Goal: Transaction & Acquisition: Book appointment/travel/reservation

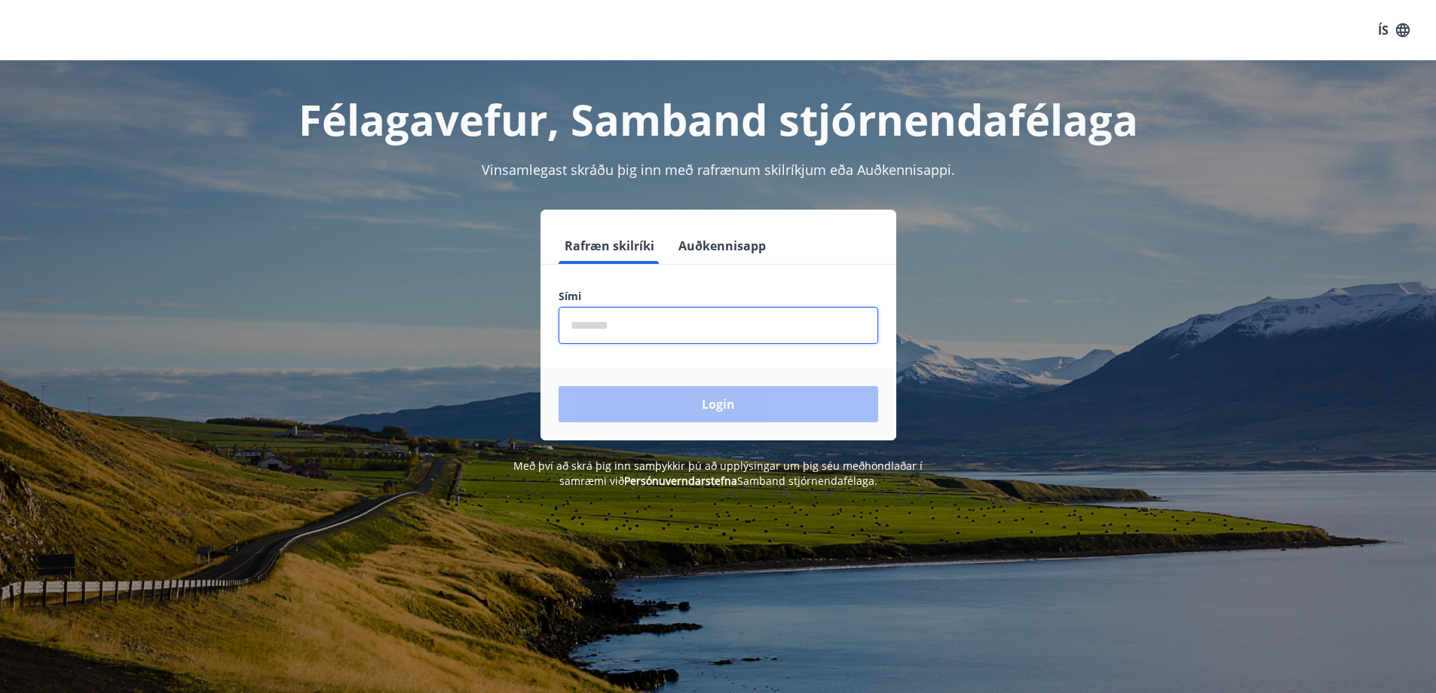
click at [622, 330] on input "phone" at bounding box center [719, 325] width 320 height 37
type input "********"
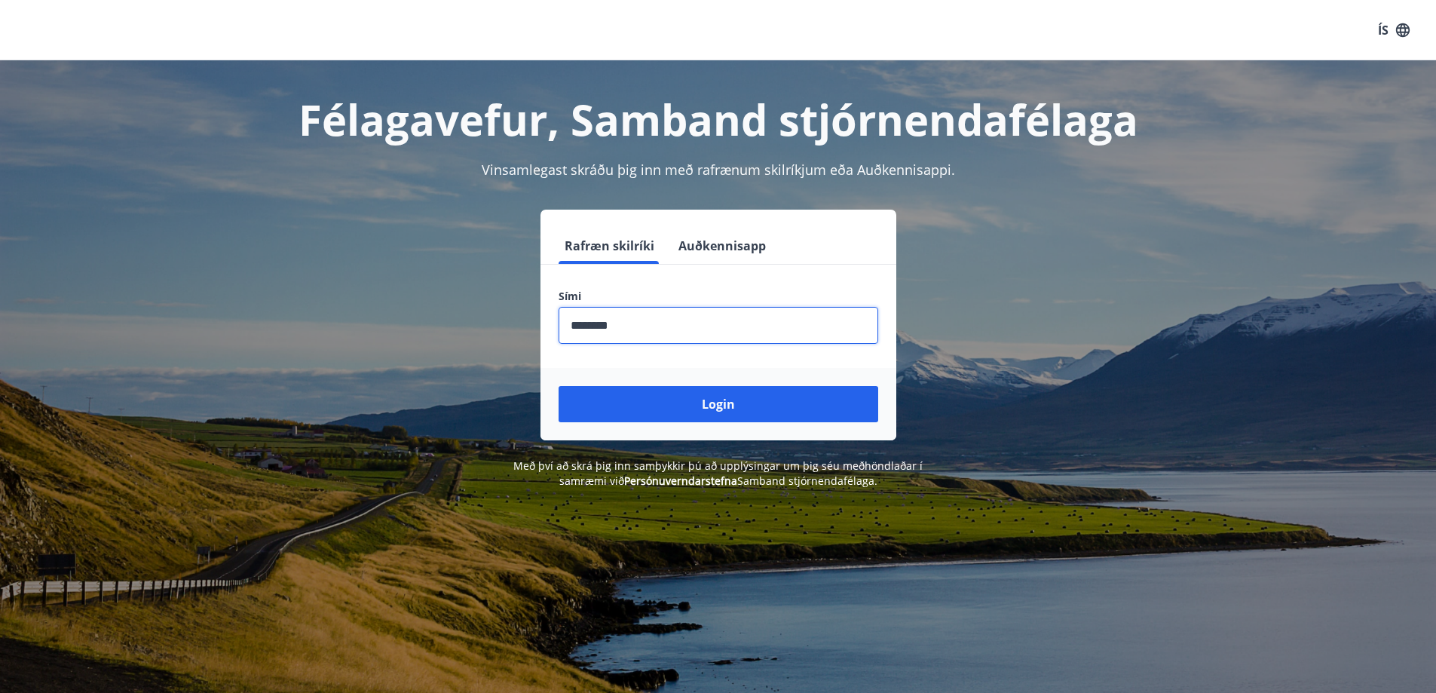
click at [559, 386] on button "Login" at bounding box center [719, 404] width 320 height 36
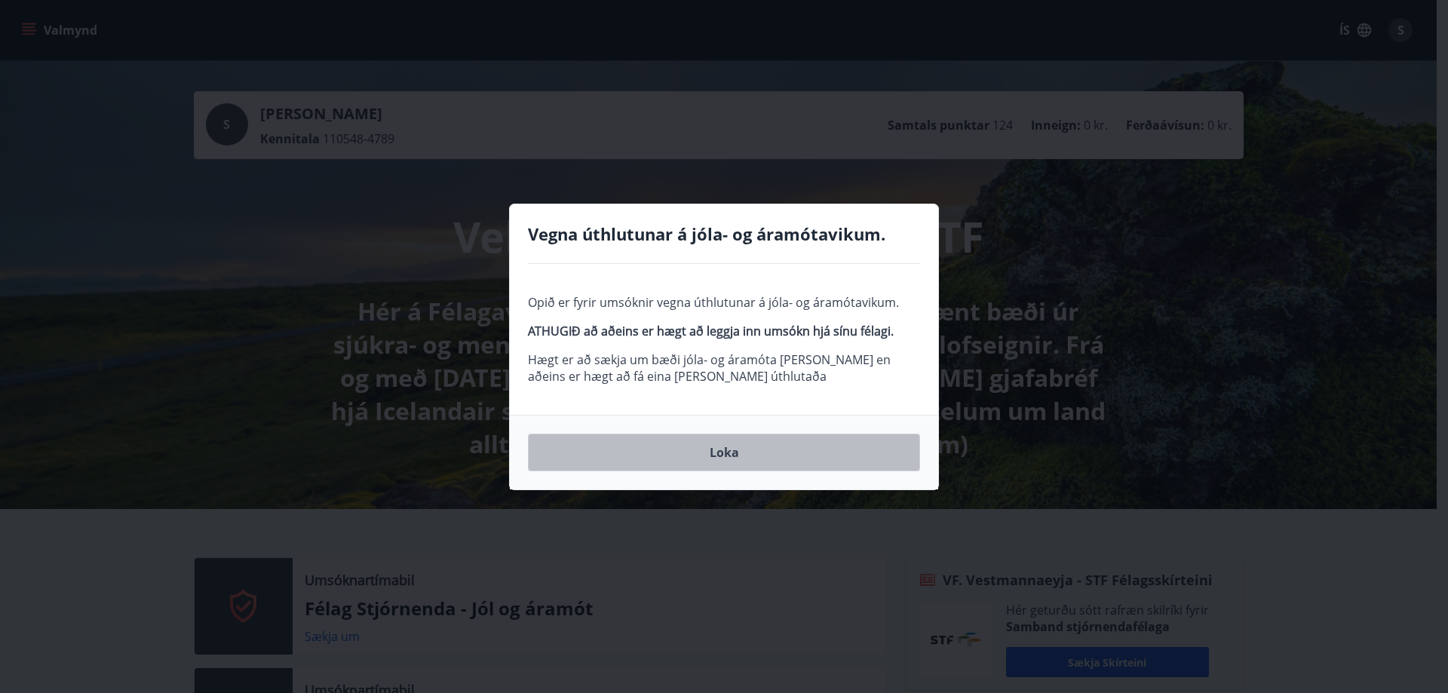
click at [751, 455] on button "Loka" at bounding box center [724, 453] width 392 height 38
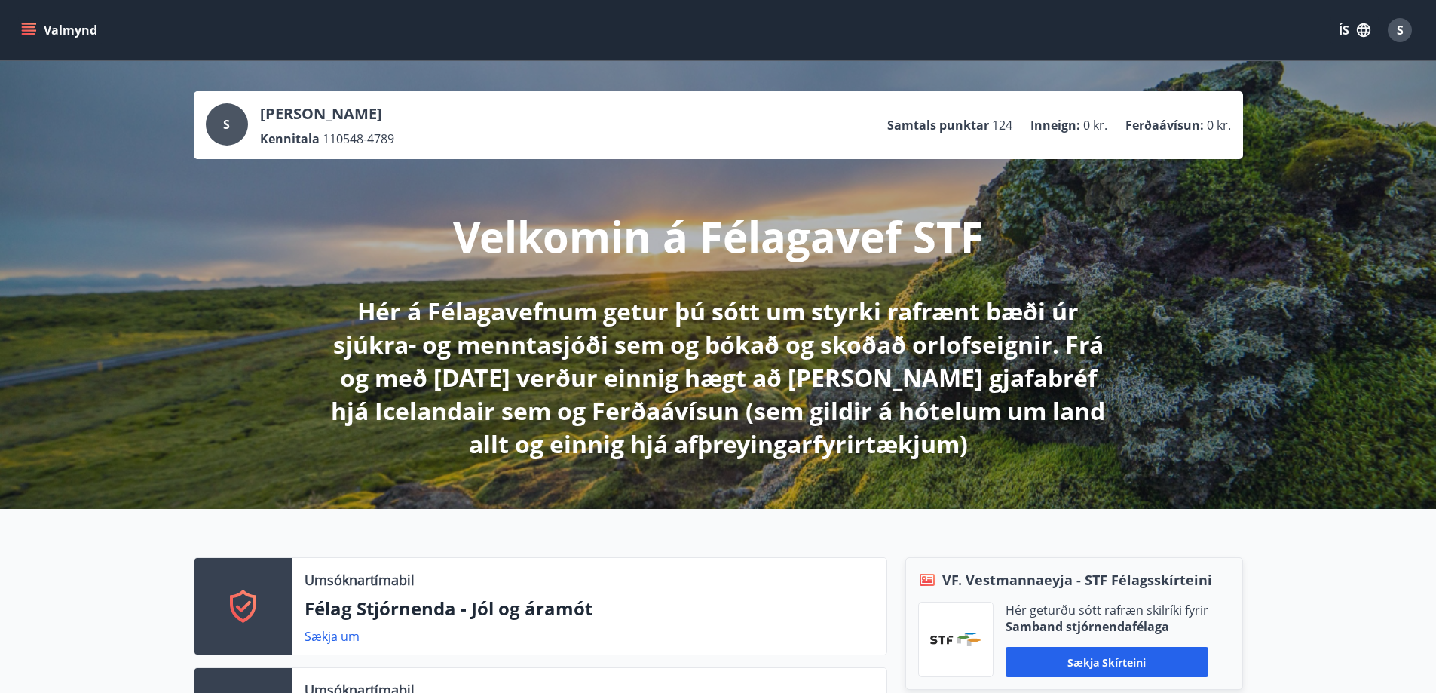
click at [52, 29] on button "Valmynd" at bounding box center [60, 30] width 85 height 27
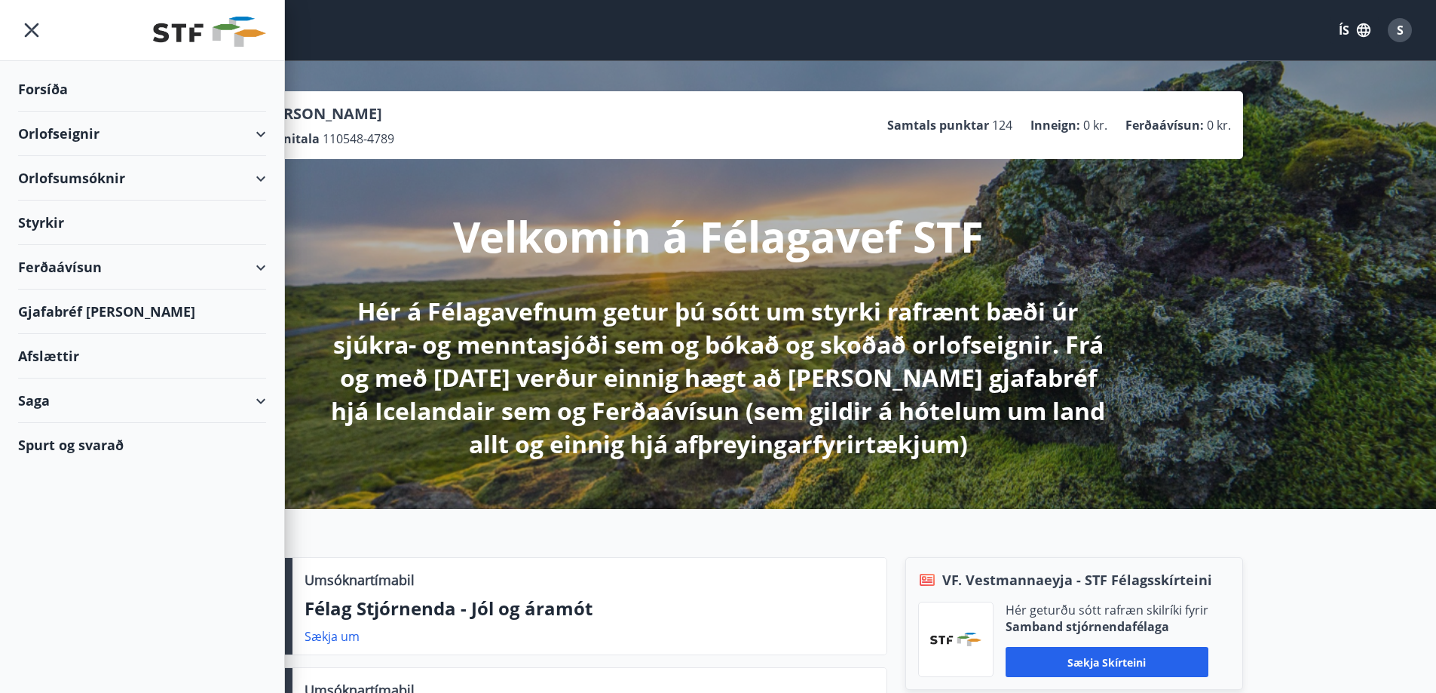
click at [69, 175] on div "Orlofsumsóknir" at bounding box center [142, 178] width 248 height 44
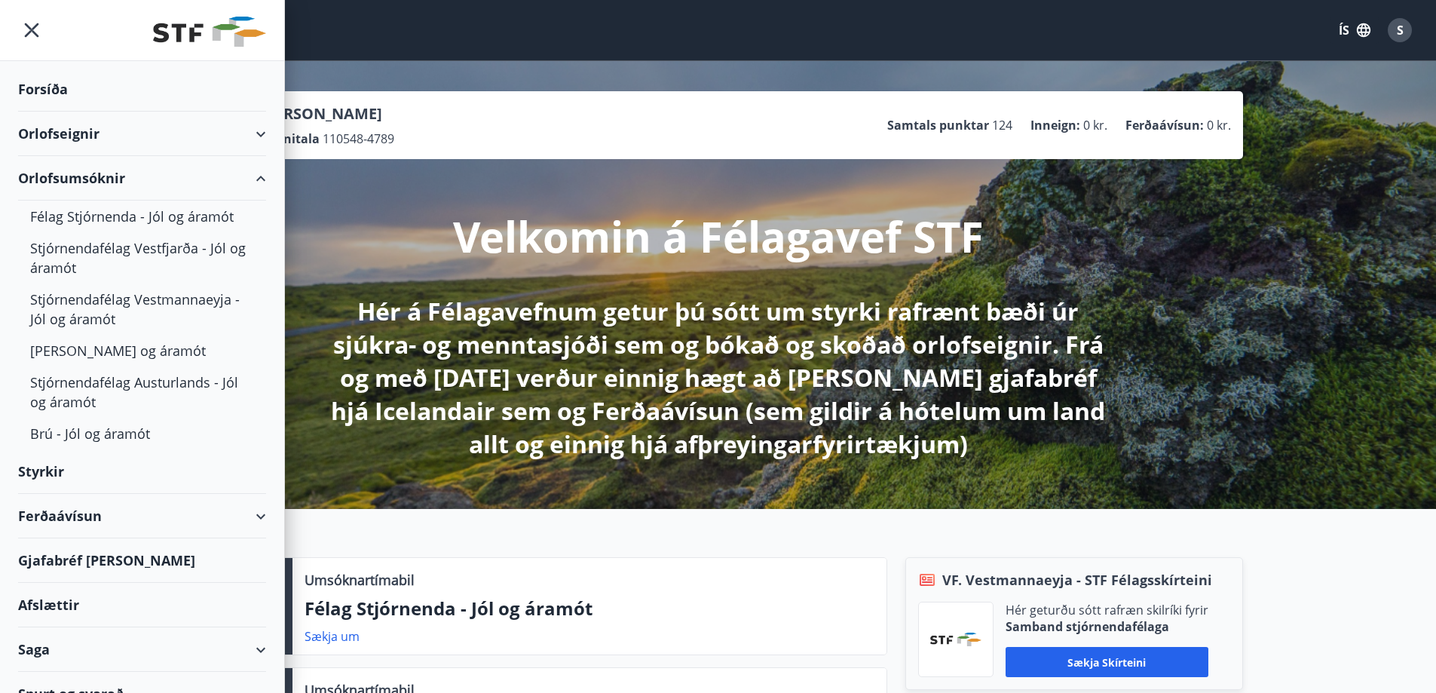
click at [74, 132] on div "Orlofseignir" at bounding box center [142, 134] width 248 height 44
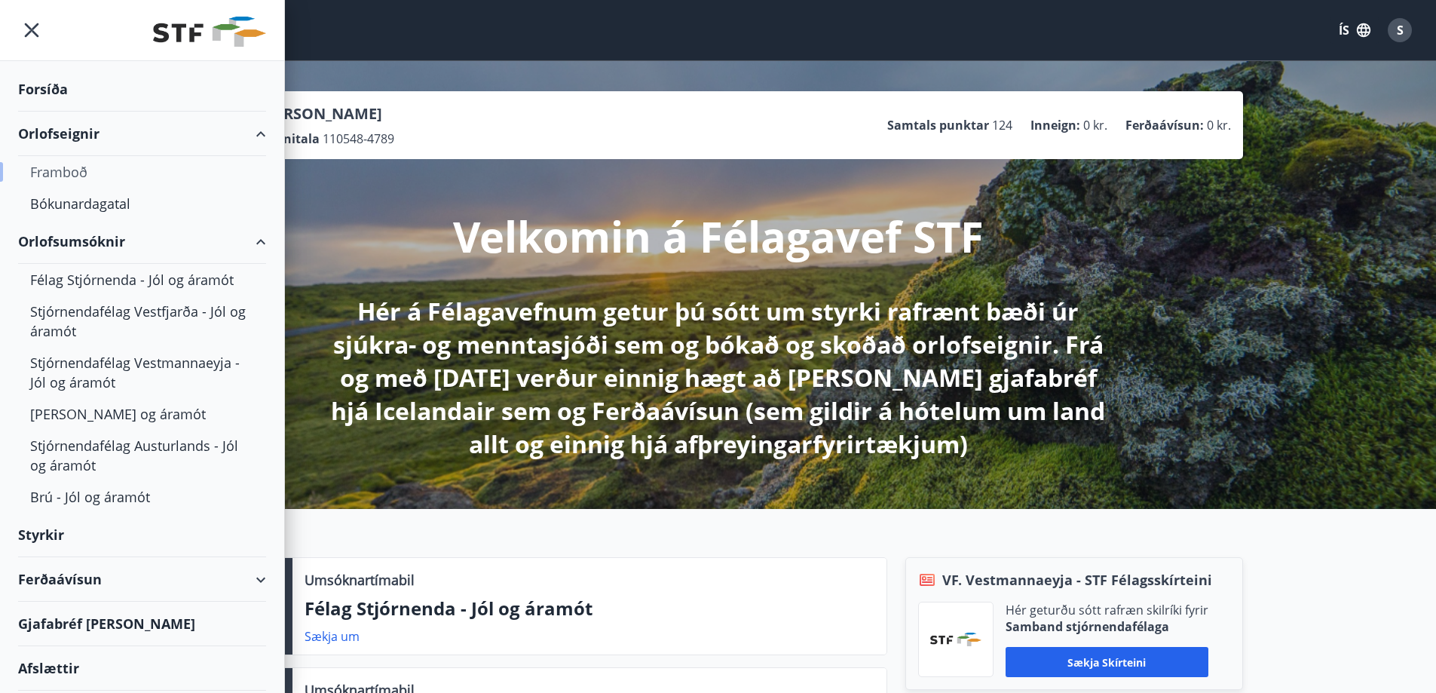
click at [70, 169] on div "Framboð" at bounding box center [142, 172] width 224 height 32
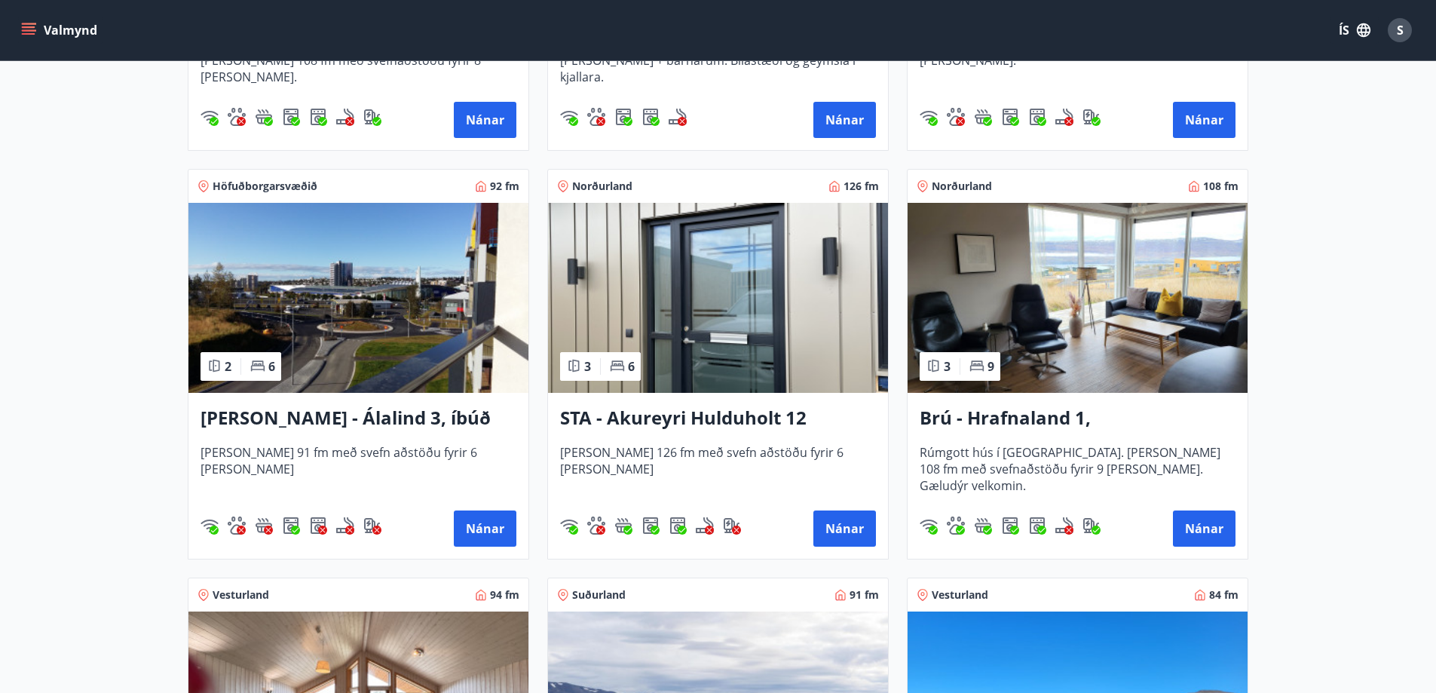
scroll to position [603, 0]
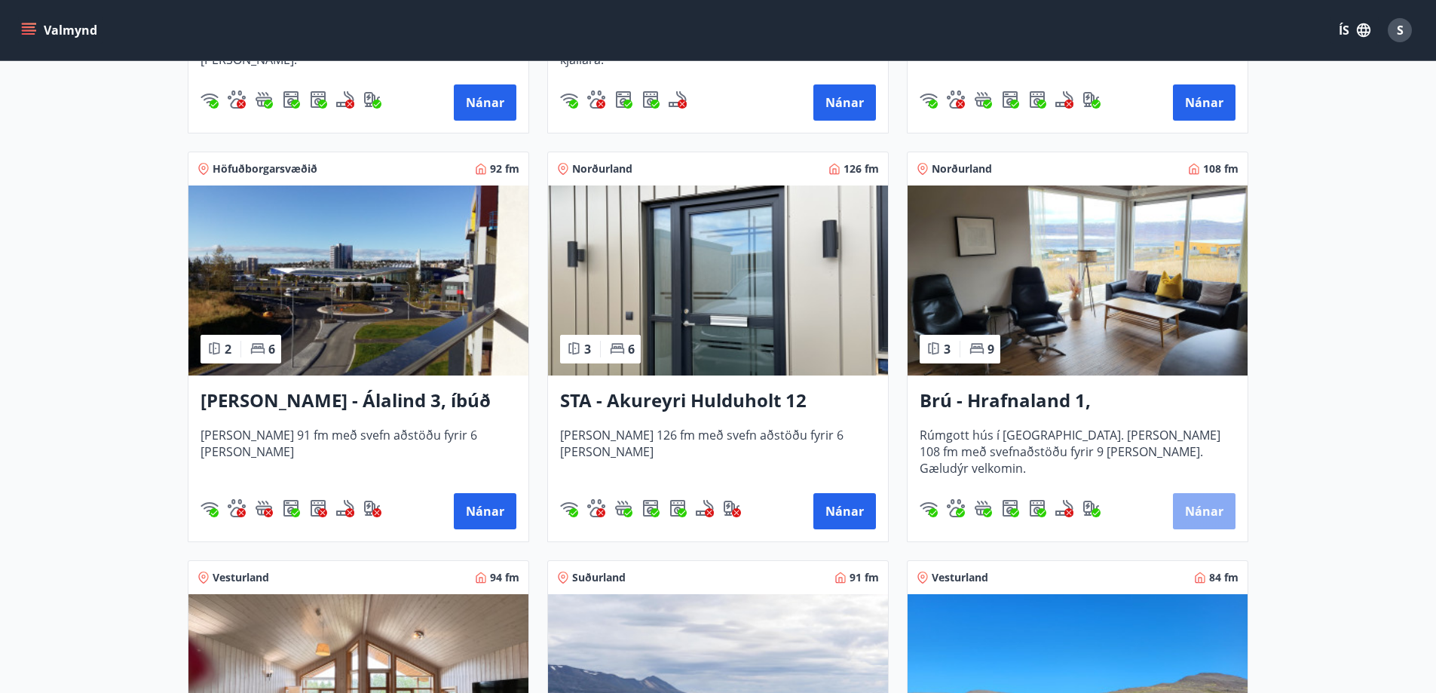
click at [1197, 507] on button "Nánar" at bounding box center [1204, 511] width 63 height 36
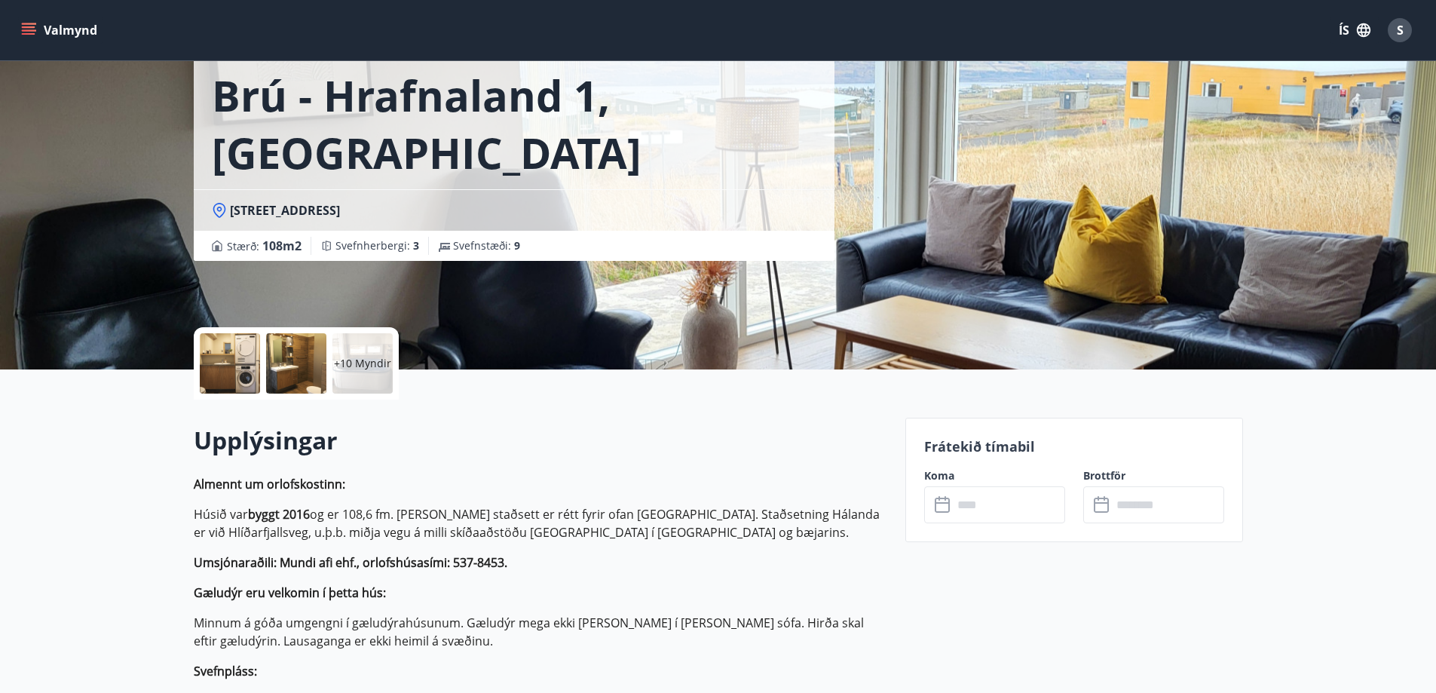
scroll to position [75, 0]
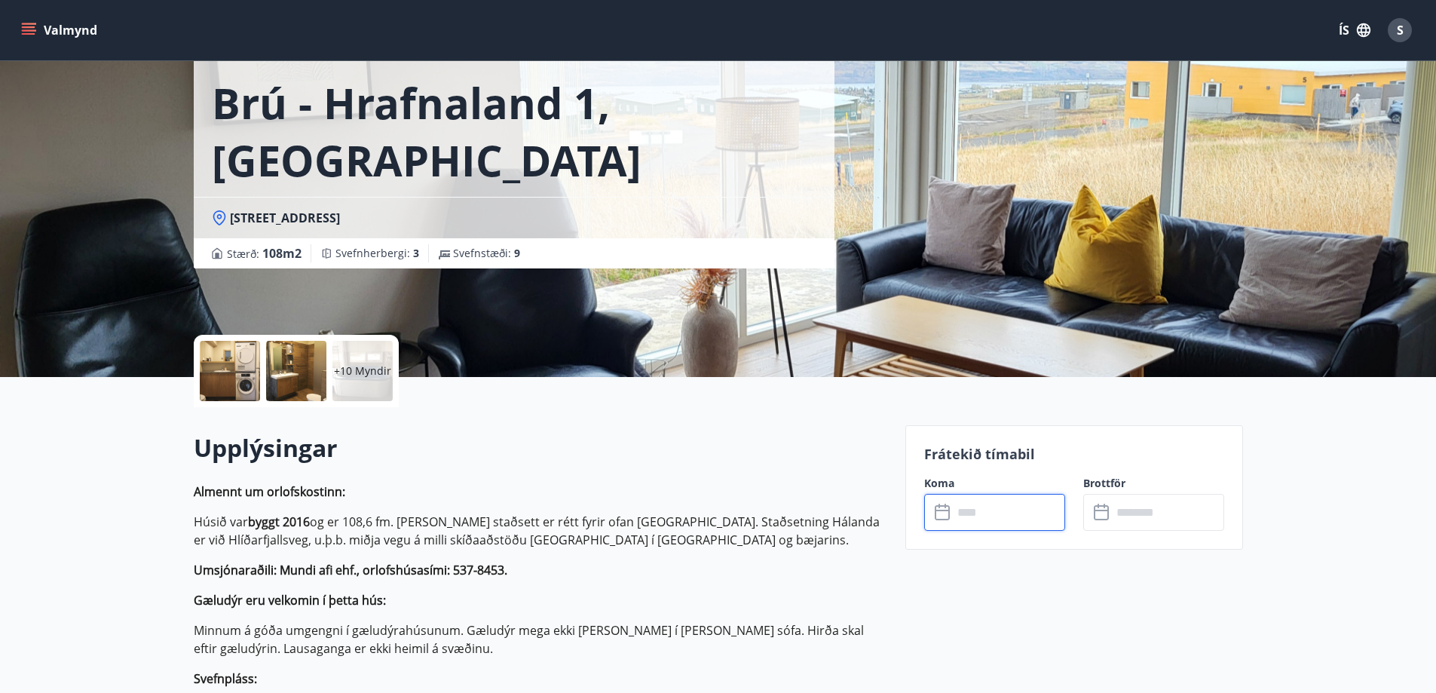
click at [1000, 514] on input "text" at bounding box center [1009, 512] width 112 height 37
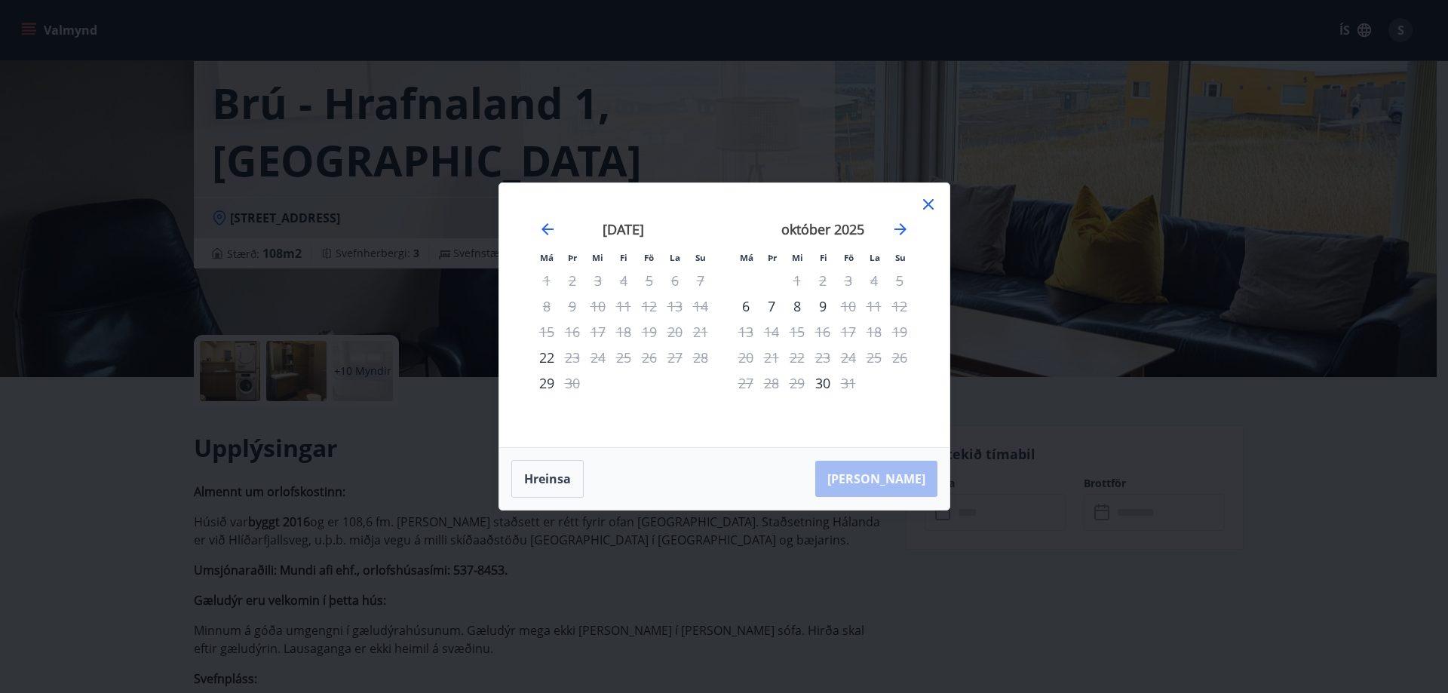
click at [927, 201] on icon at bounding box center [928, 204] width 18 height 18
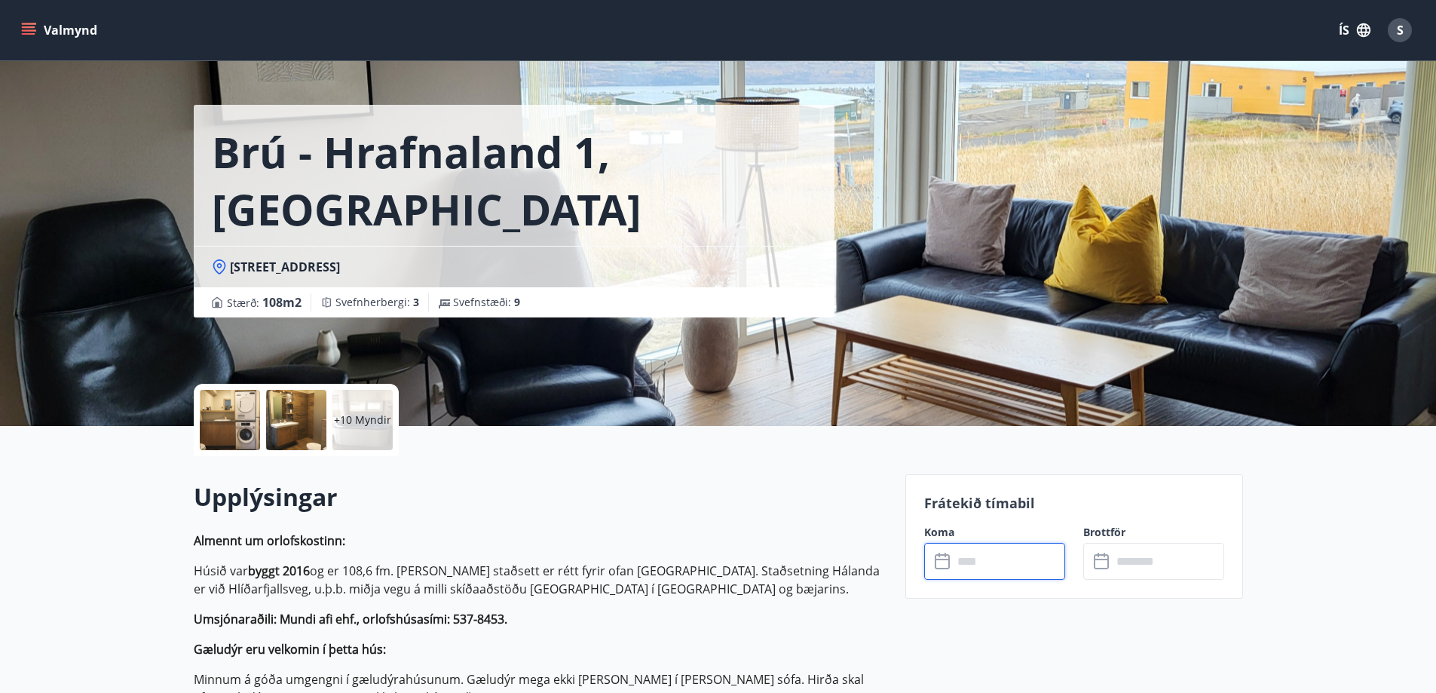
scroll to position [0, 0]
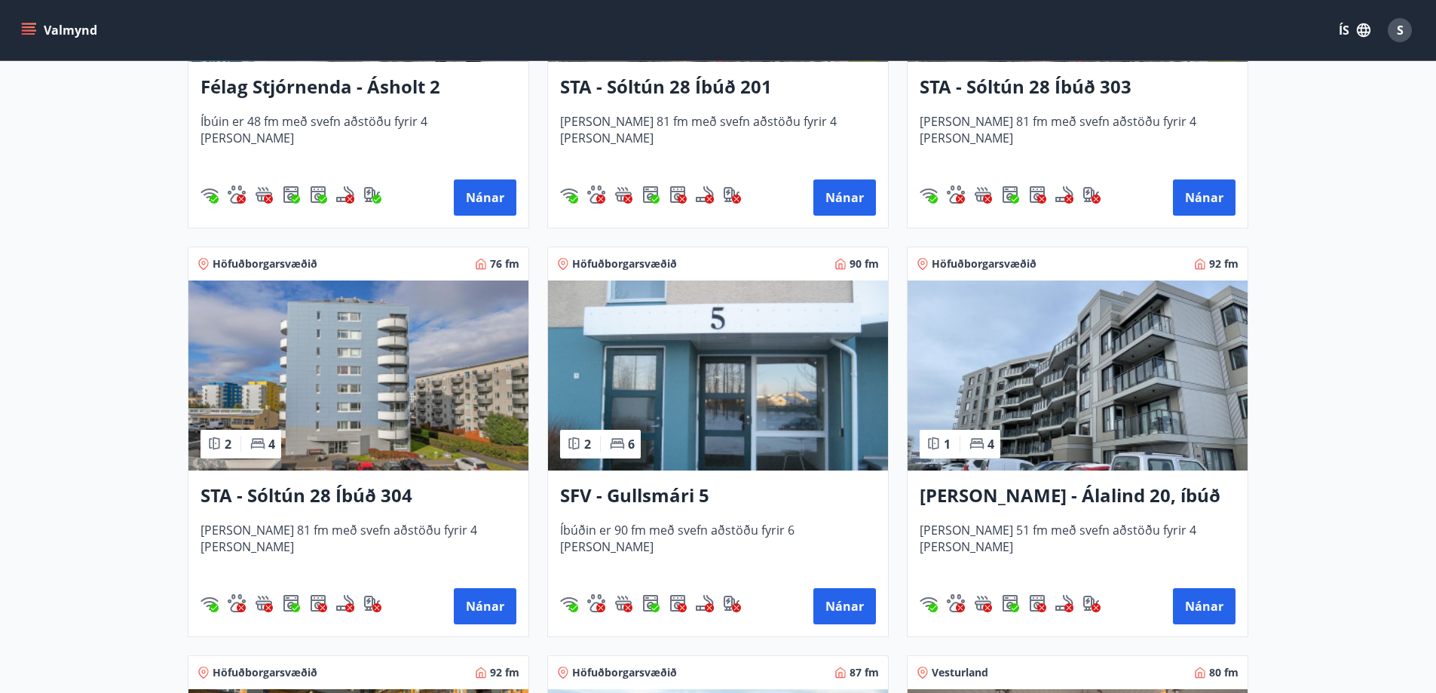
scroll to position [1659, 0]
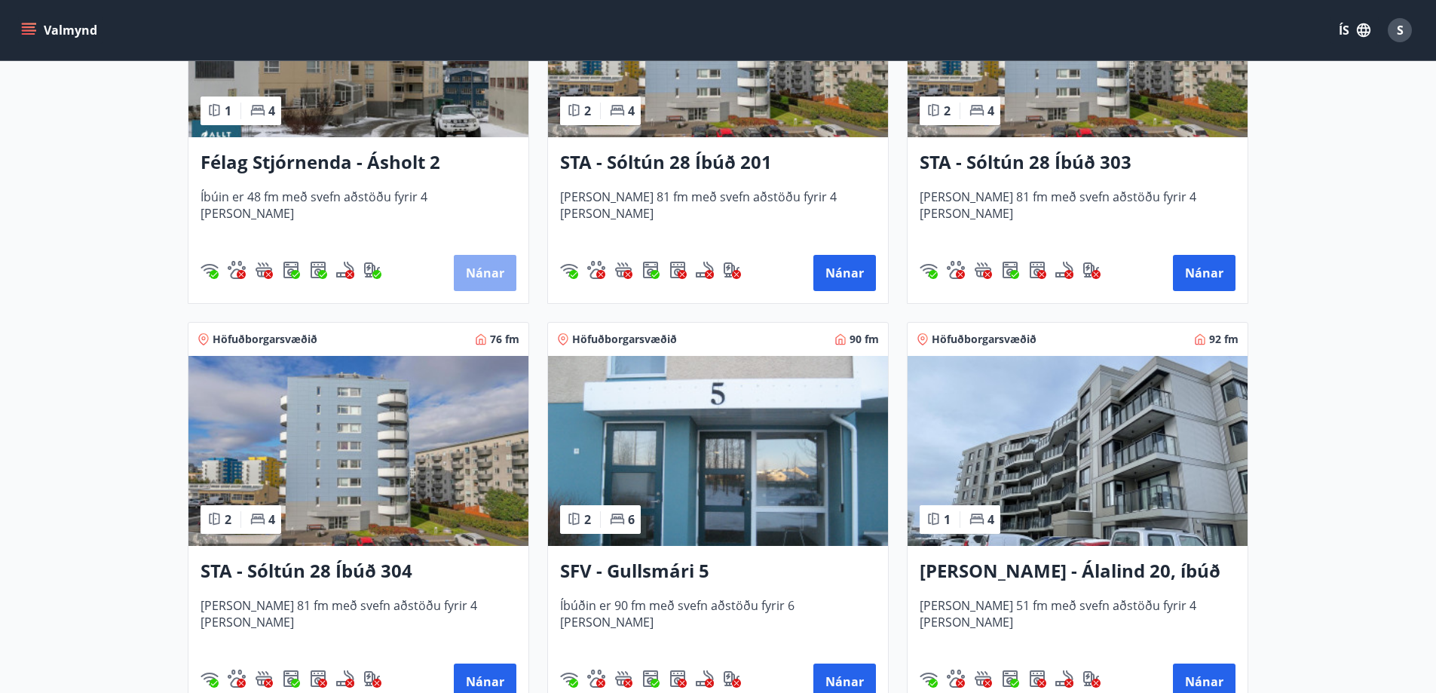
click at [483, 276] on button "Nánar" at bounding box center [485, 273] width 63 height 36
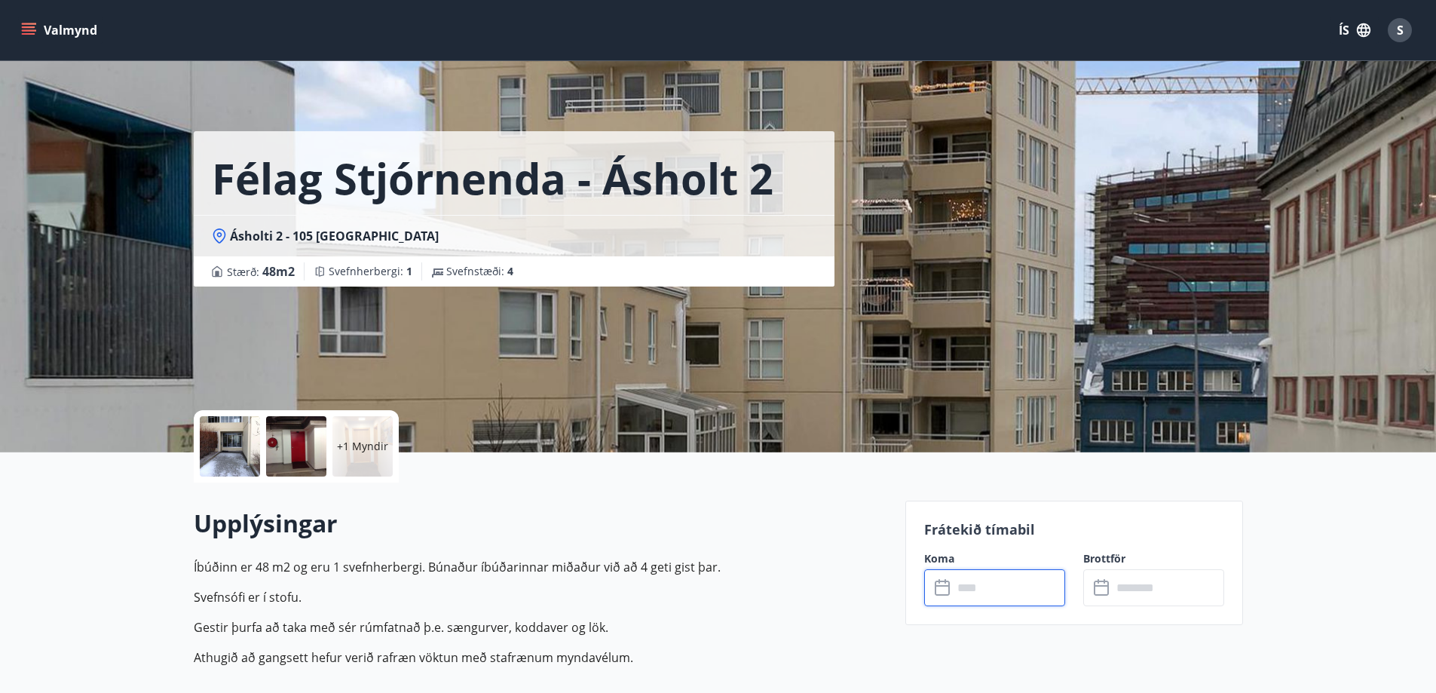
click at [1001, 589] on input "text" at bounding box center [1009, 587] width 112 height 37
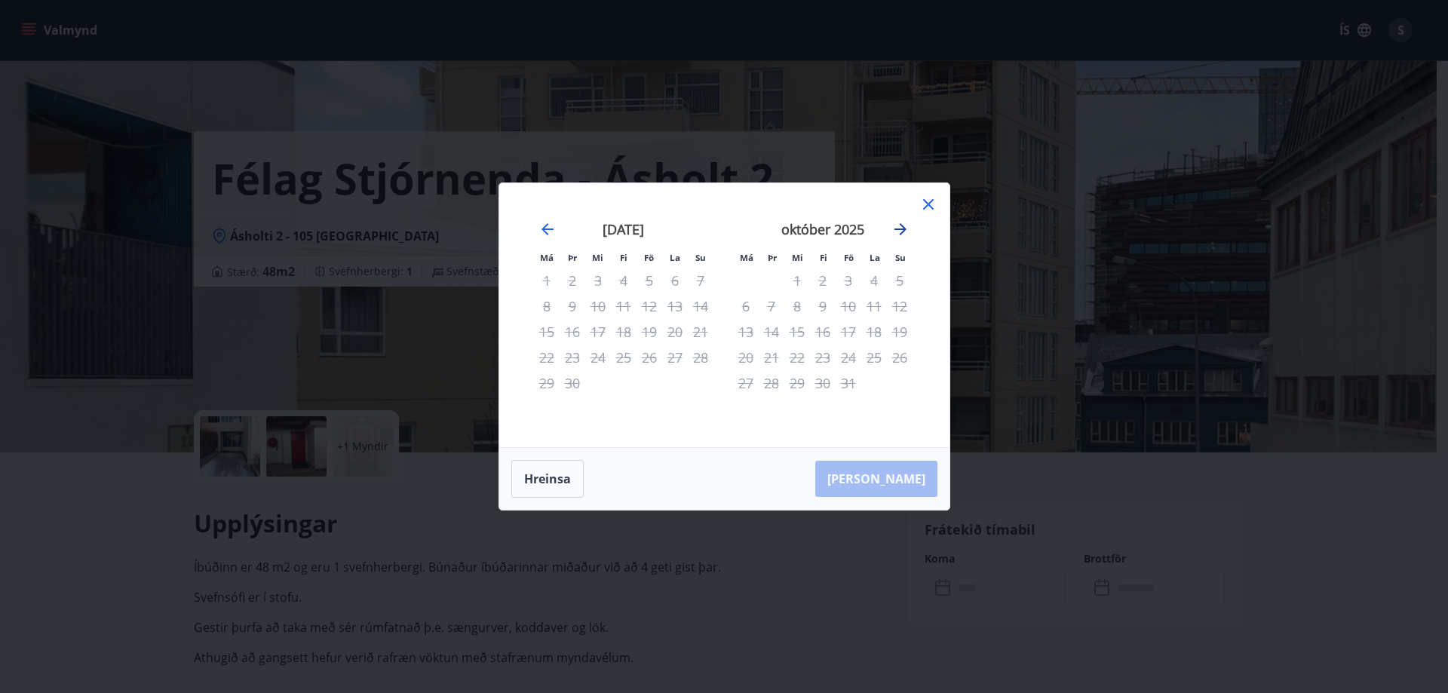
click at [902, 228] on icon "Move forward to switch to the next month." at bounding box center [900, 229] width 12 height 12
click at [898, 228] on icon "Move forward to switch to the next month." at bounding box center [900, 229] width 12 height 12
click at [926, 206] on icon at bounding box center [928, 204] width 11 height 11
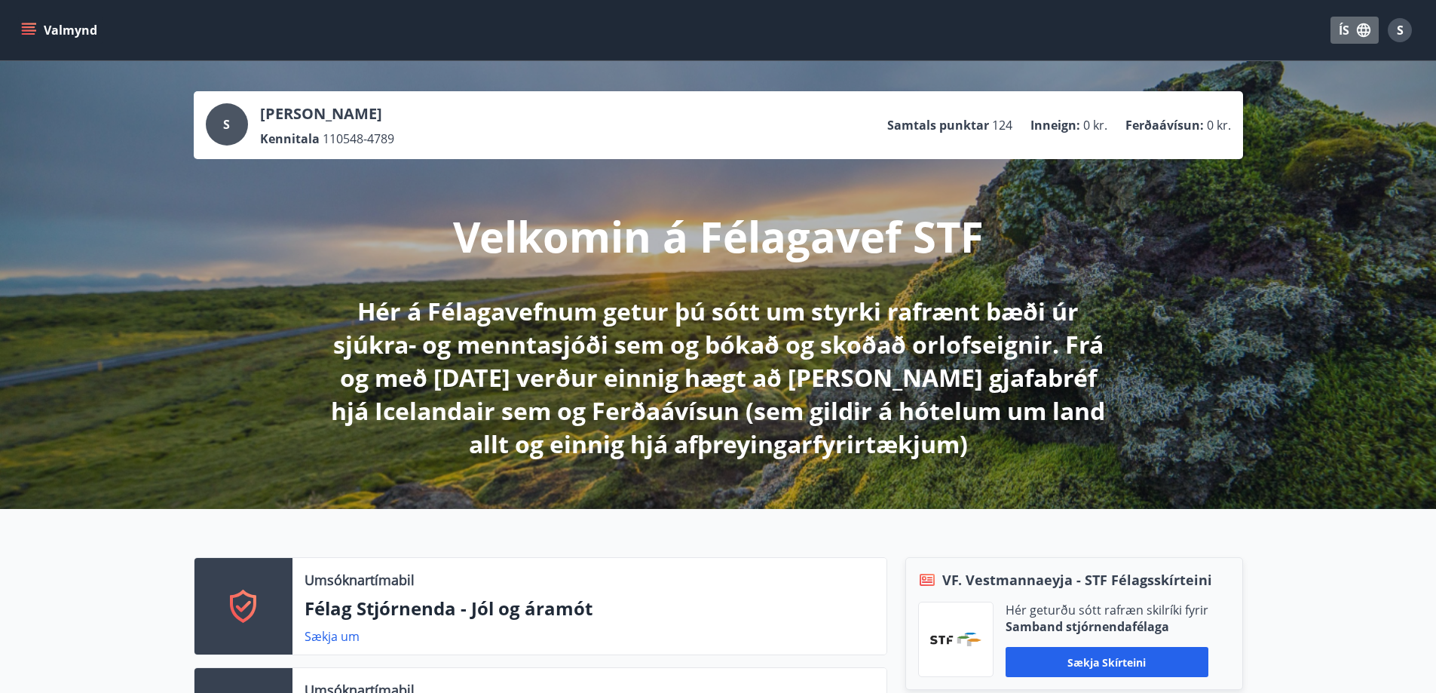
click at [1343, 29] on button "ÍS" at bounding box center [1355, 30] width 48 height 27
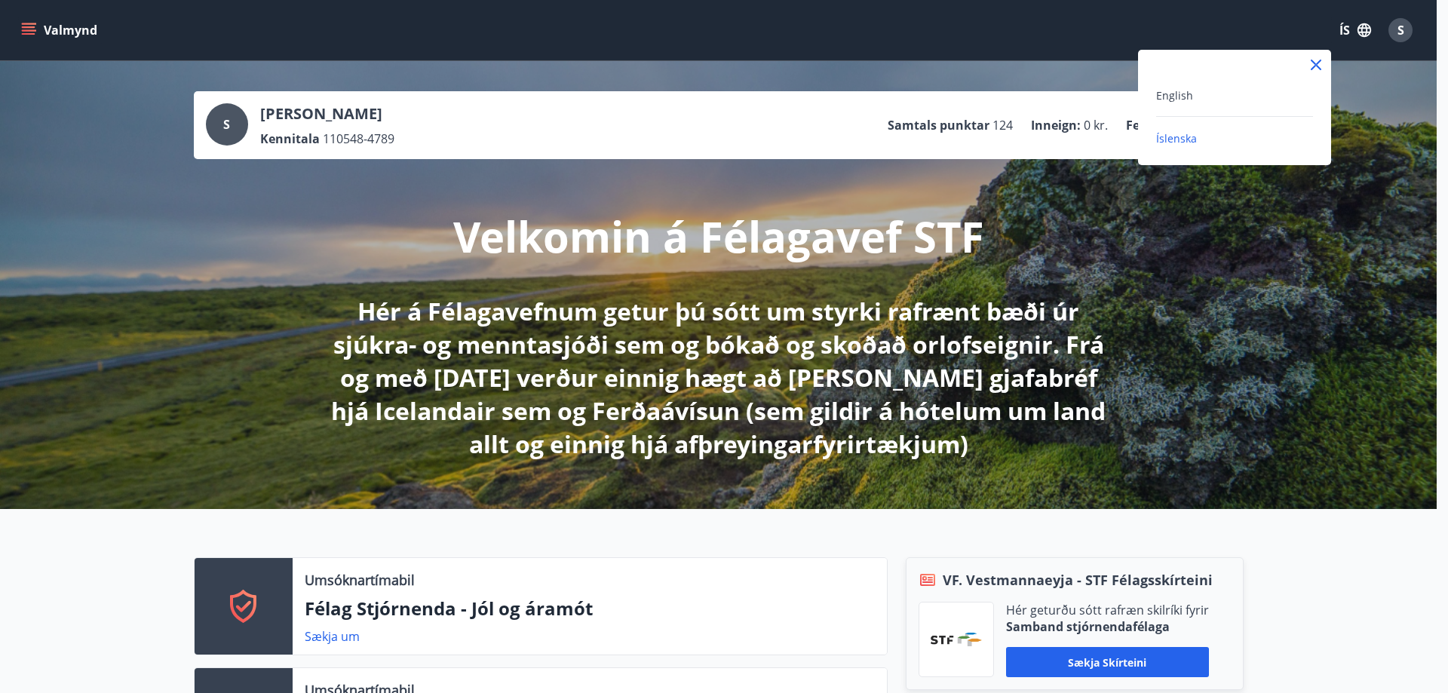
click at [1343, 29] on div at bounding box center [724, 346] width 1448 height 693
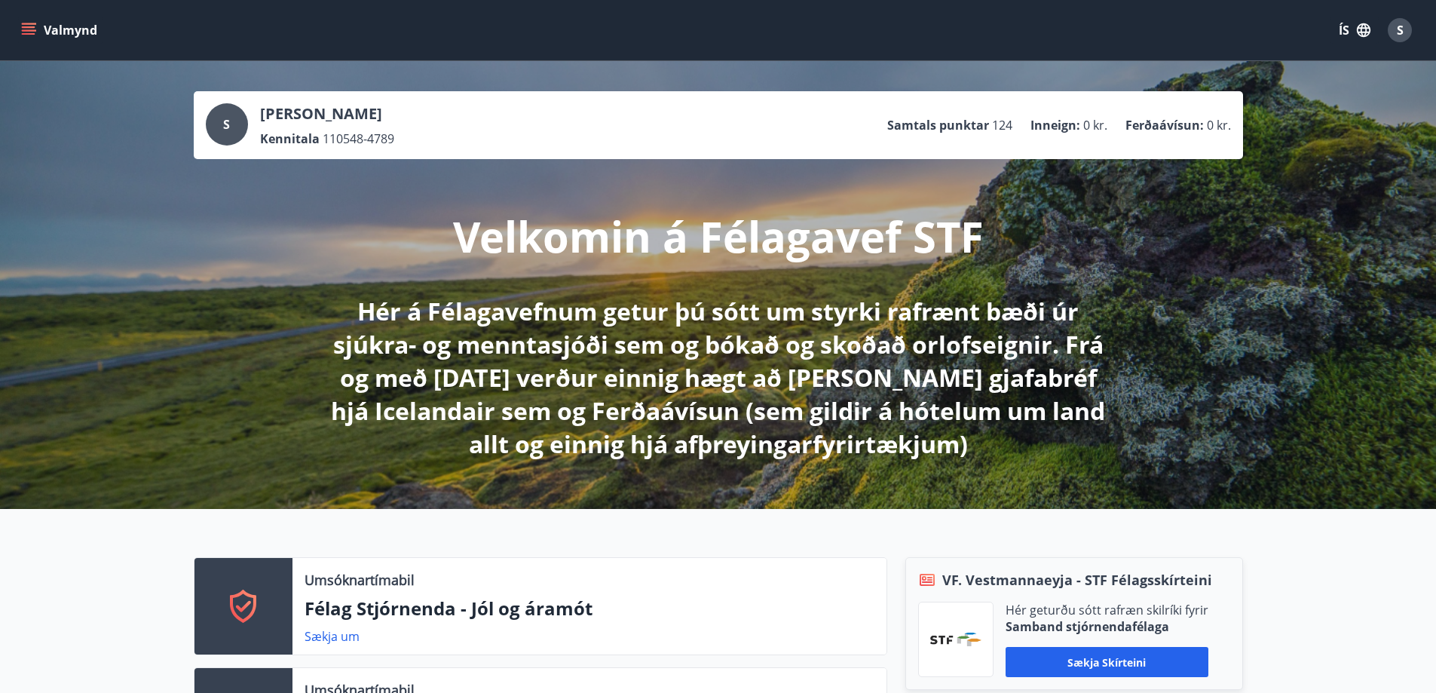
click at [1400, 29] on span "S" at bounding box center [1400, 30] width 7 height 17
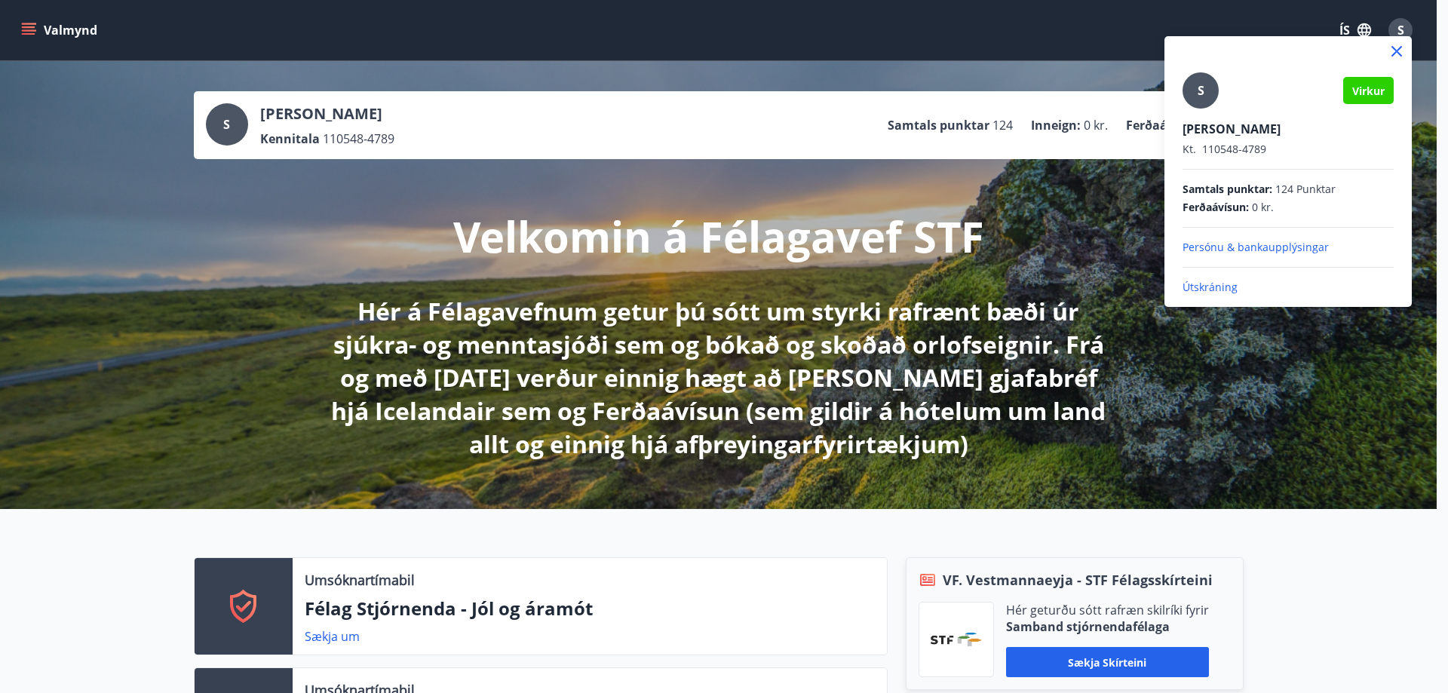
click at [1201, 288] on p "Útskráning" at bounding box center [1287, 287] width 211 height 15
